Goal: Subscribe to service/newsletter

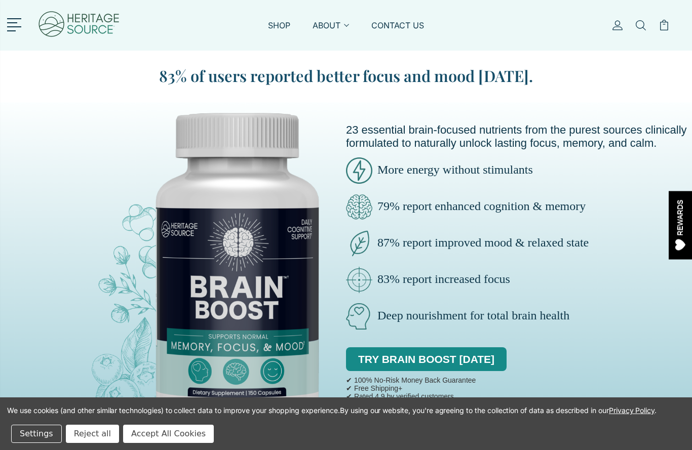
click at [283, 26] on link "SHOP" at bounding box center [279, 31] width 22 height 23
click at [279, 24] on link "SHOP" at bounding box center [279, 31] width 22 height 23
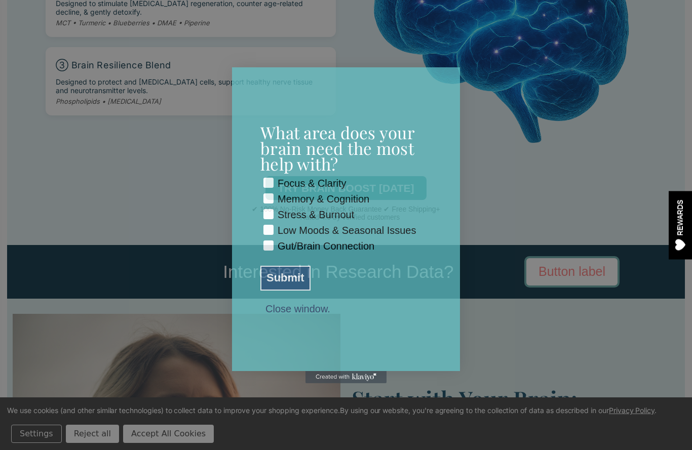
scroll to position [2379, 0]
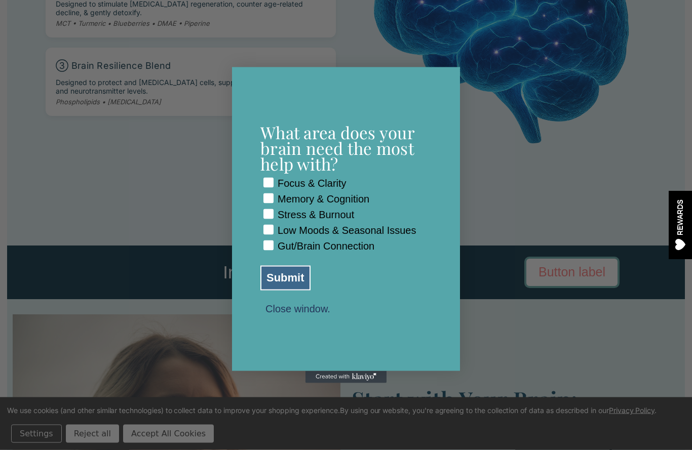
click at [269, 178] on rect "POPUP Form" at bounding box center [269, 183] width 10 height 10
click at [263, 193] on icon "POPUP Form" at bounding box center [268, 198] width 10 height 10
click at [263, 211] on icon "POPUP Form" at bounding box center [268, 214] width 10 height 10
click at [264, 235] on label "Low Moods & Seasonal Issues" at bounding box center [345, 232] width 165 height 16
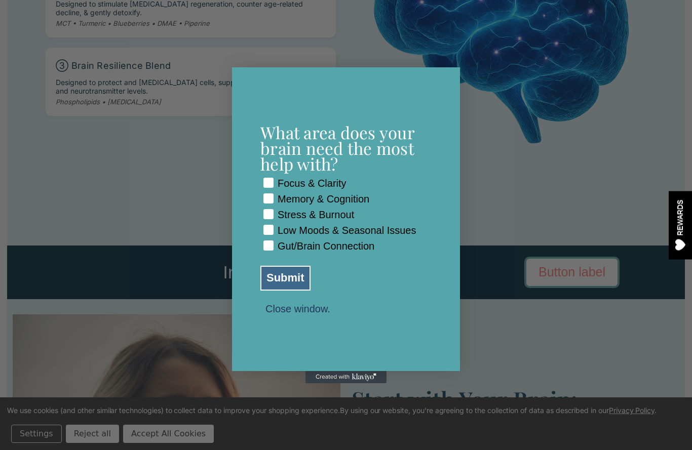
click at [277, 291] on button "Submit" at bounding box center [285, 278] width 50 height 25
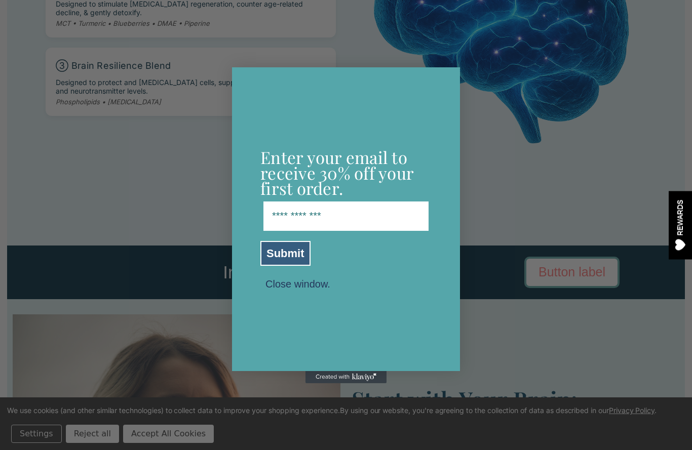
scroll to position [2379, 0]
